Goal: Task Accomplishment & Management: Manage account settings

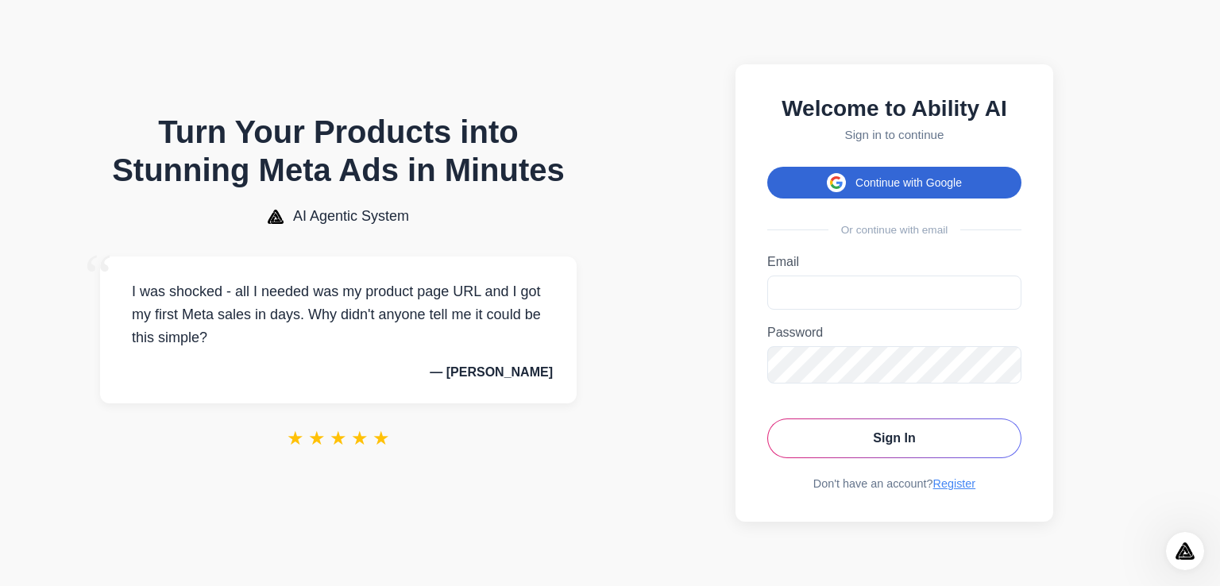
click at [899, 170] on button "Continue with Google" at bounding box center [894, 183] width 254 height 32
